Goal: Navigation & Orientation: Find specific page/section

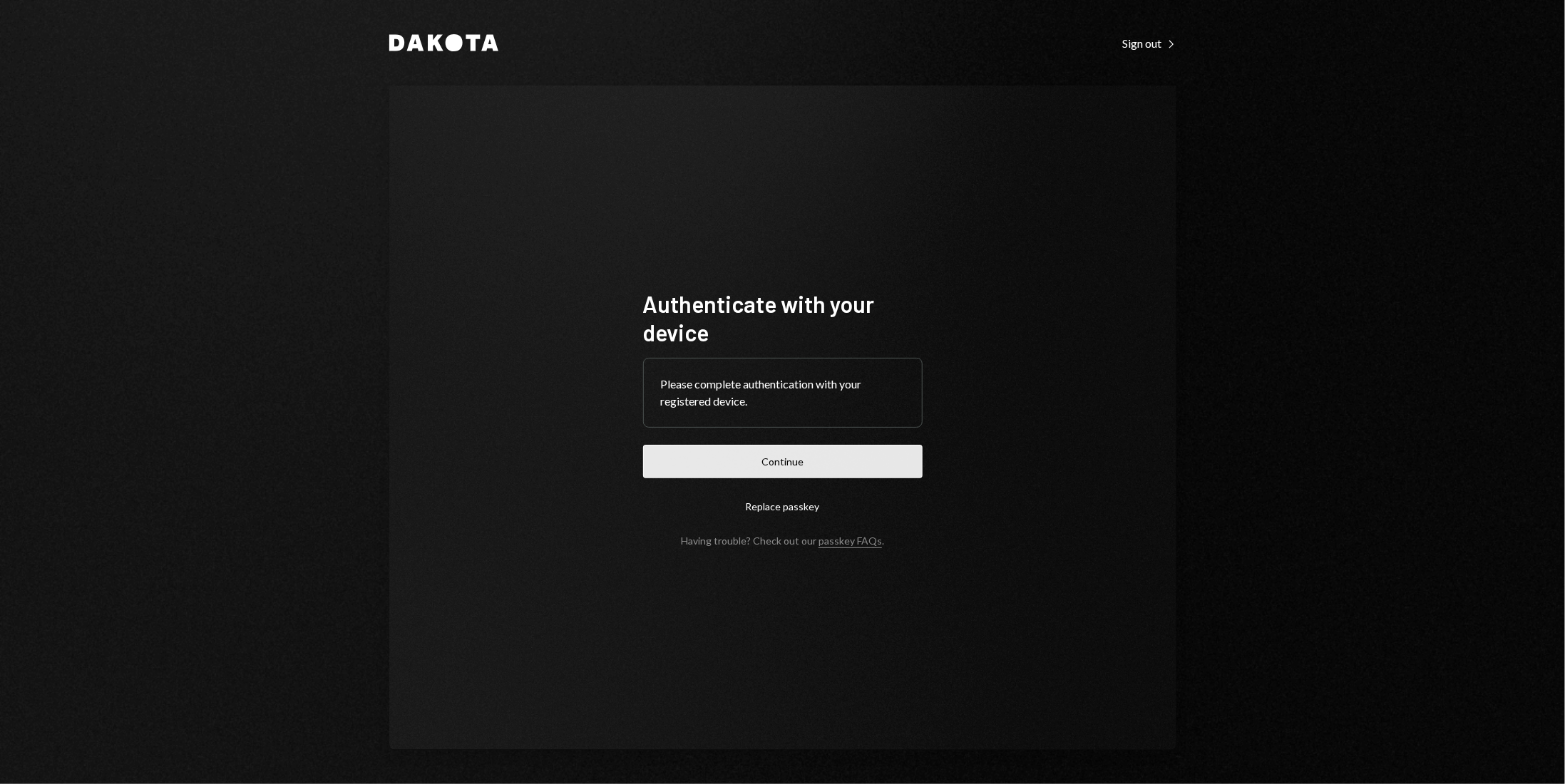
click at [782, 464] on button "Continue" at bounding box center [782, 461] width 279 height 33
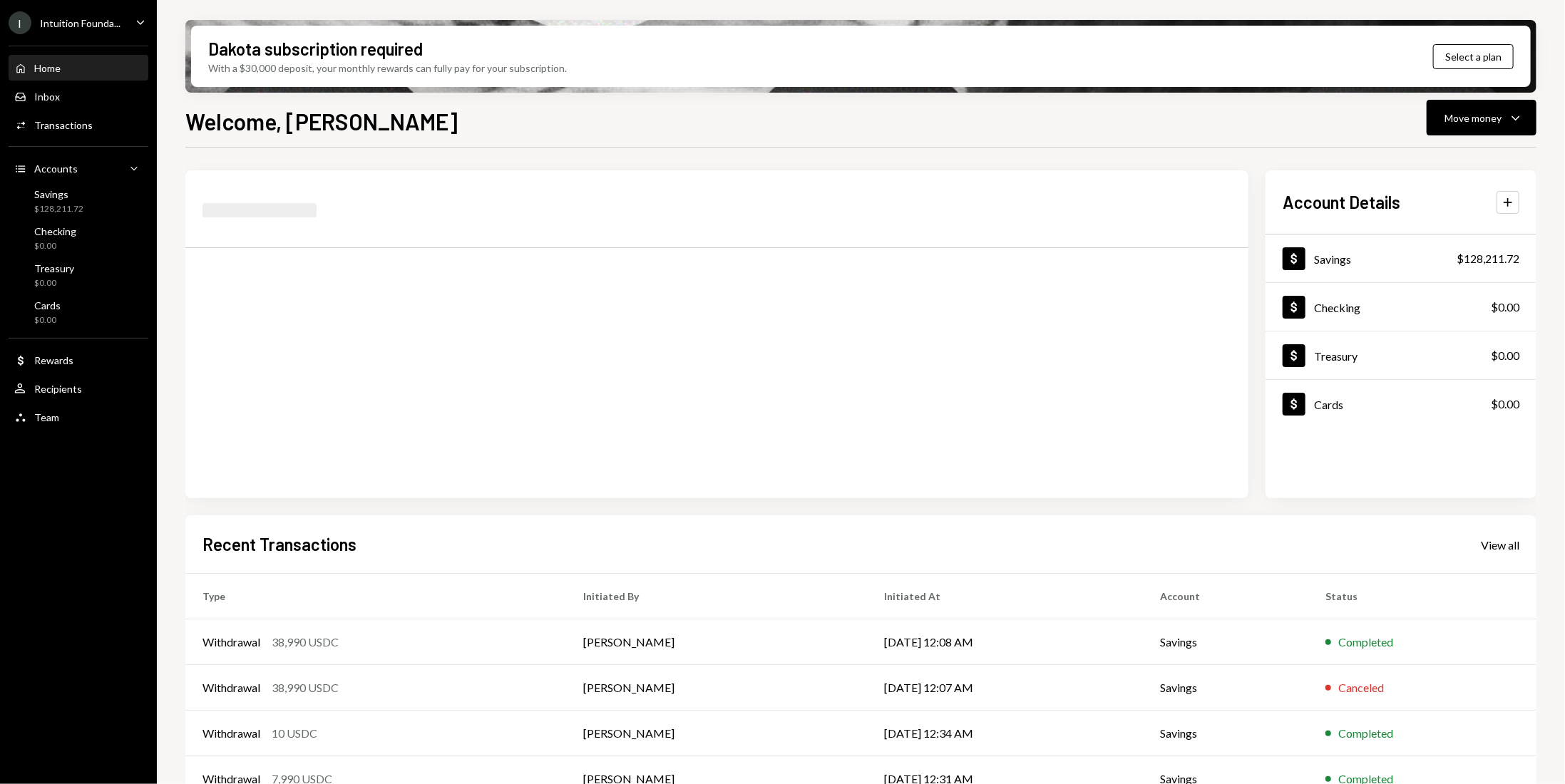
click at [140, 24] on icon "Caret Down" at bounding box center [140, 22] width 16 height 16
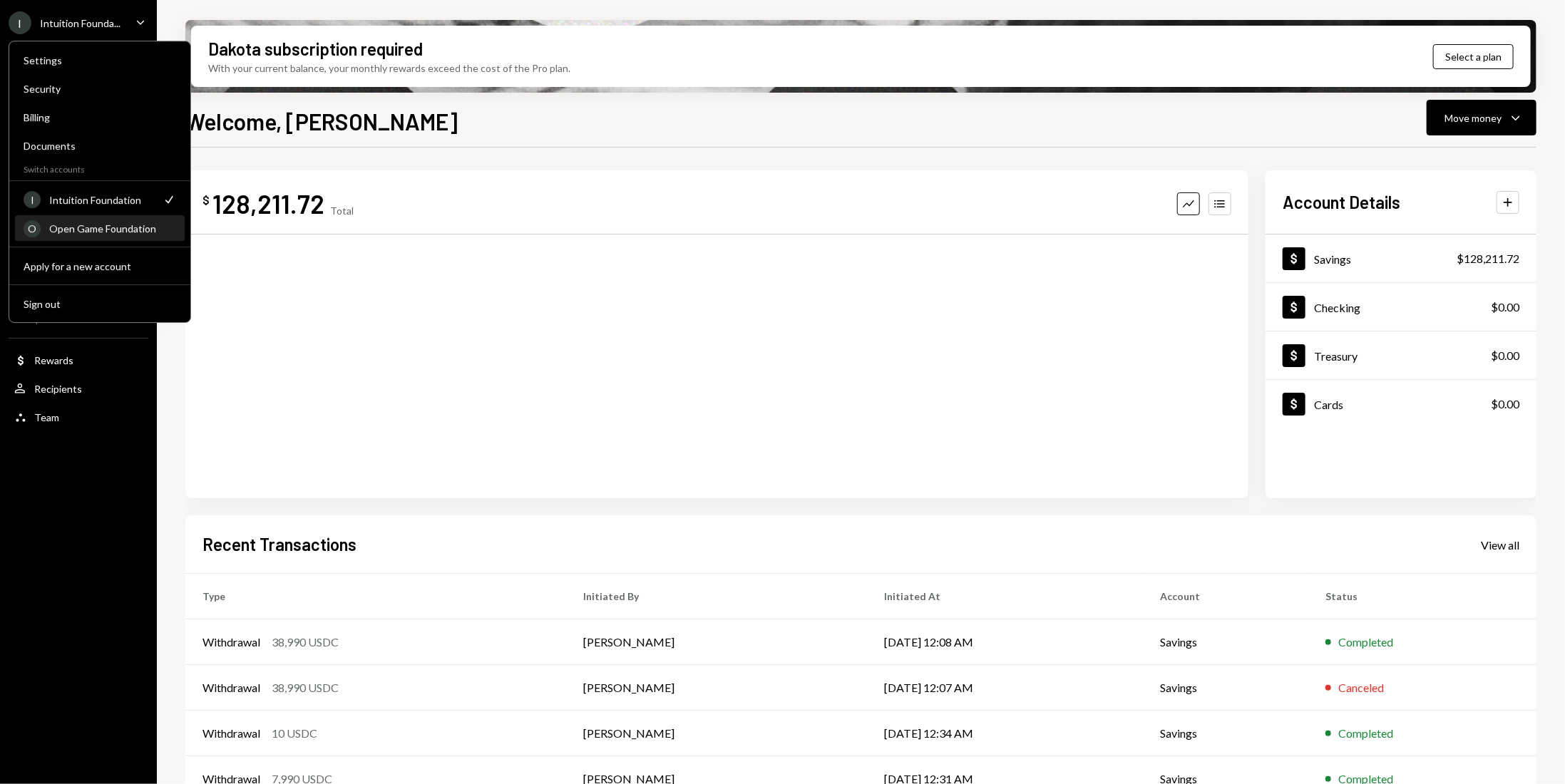
click at [106, 228] on div "Open Game Foundation" at bounding box center [112, 229] width 127 height 12
